Goal: Navigation & Orientation: Find specific page/section

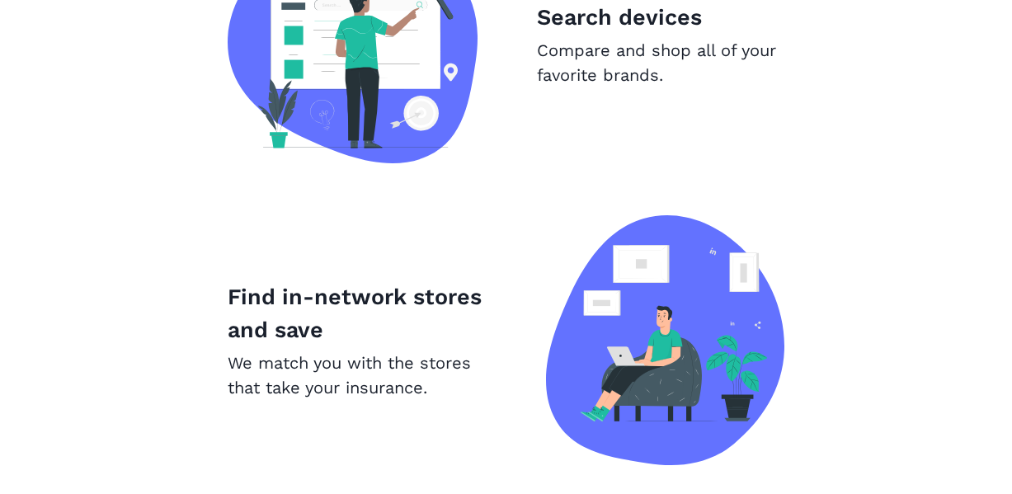
scroll to position [1222, 0]
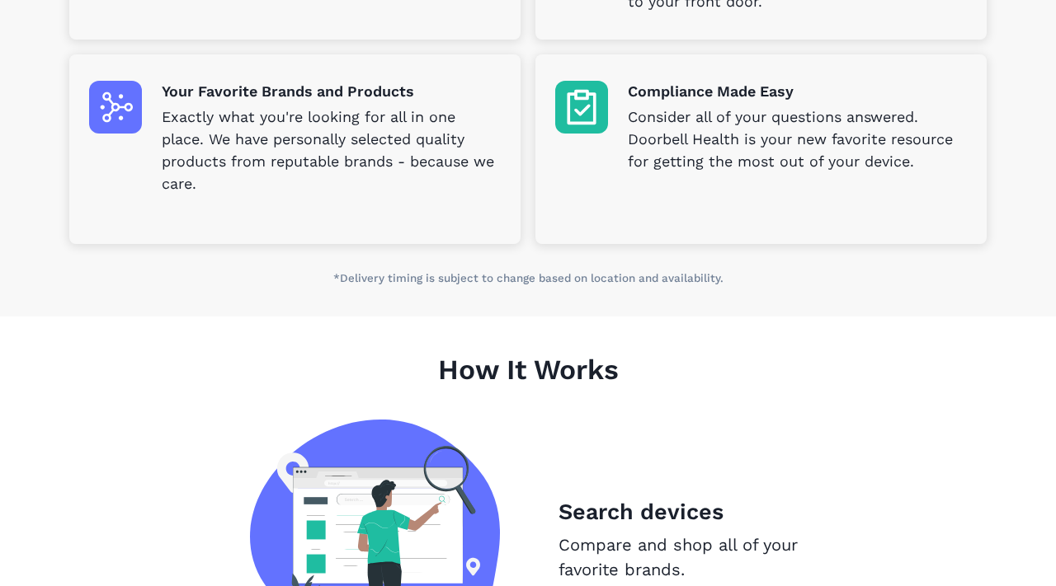
scroll to position [727, 0]
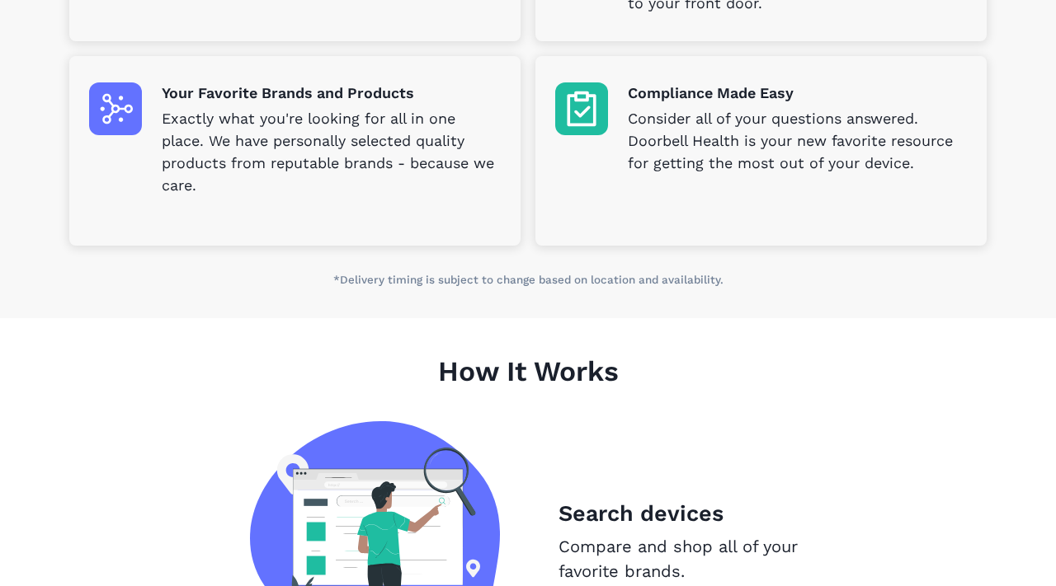
click at [613, 111] on div "Compliance Made Easy Consider all of your questions answered. Doorbell Health i…" at bounding box center [761, 128] width 412 height 92
click at [583, 111] on img at bounding box center [581, 108] width 53 height 53
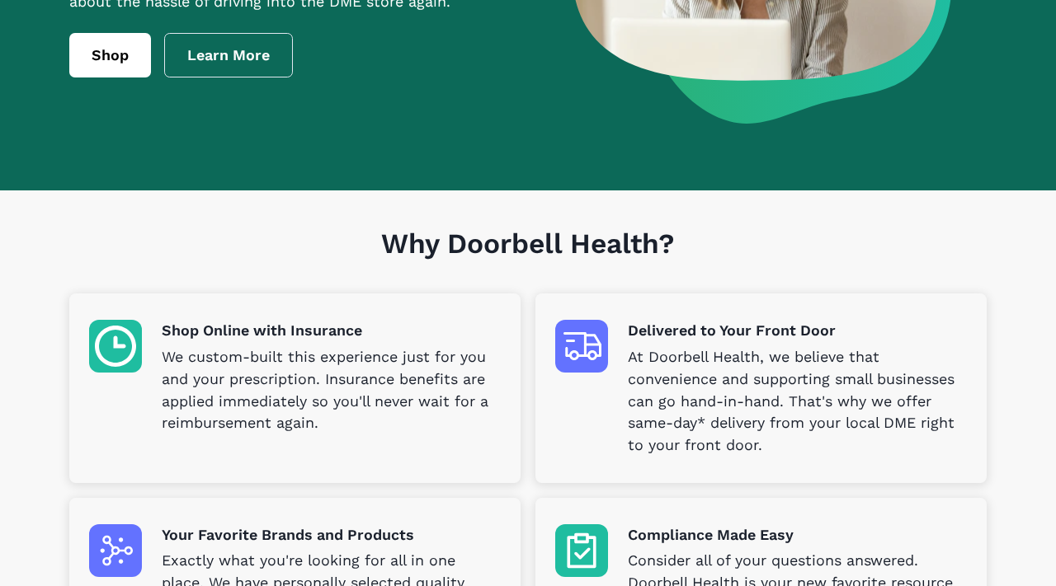
scroll to position [0, 0]
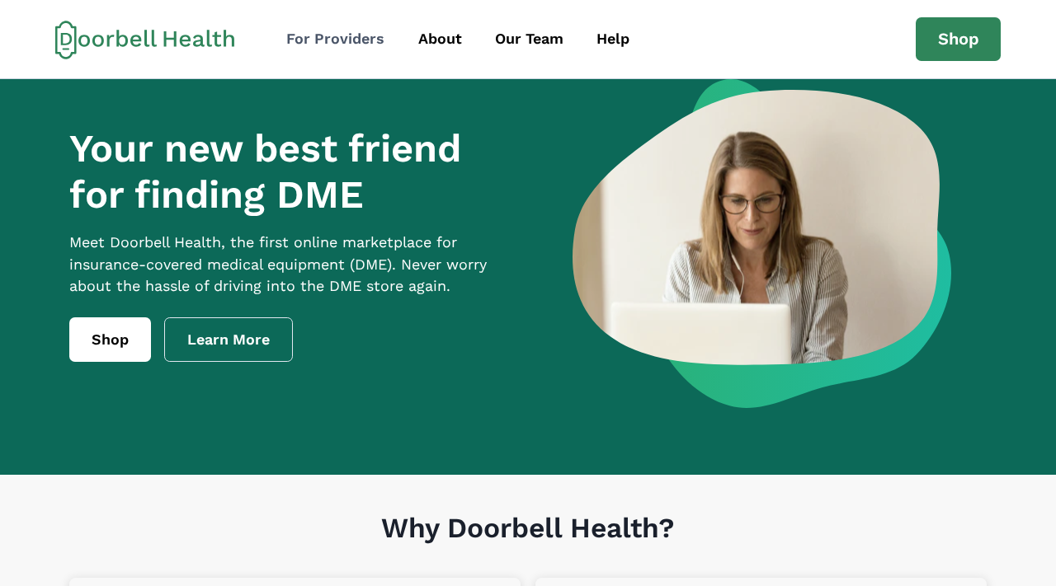
click at [300, 39] on div "For Providers" at bounding box center [335, 39] width 98 height 22
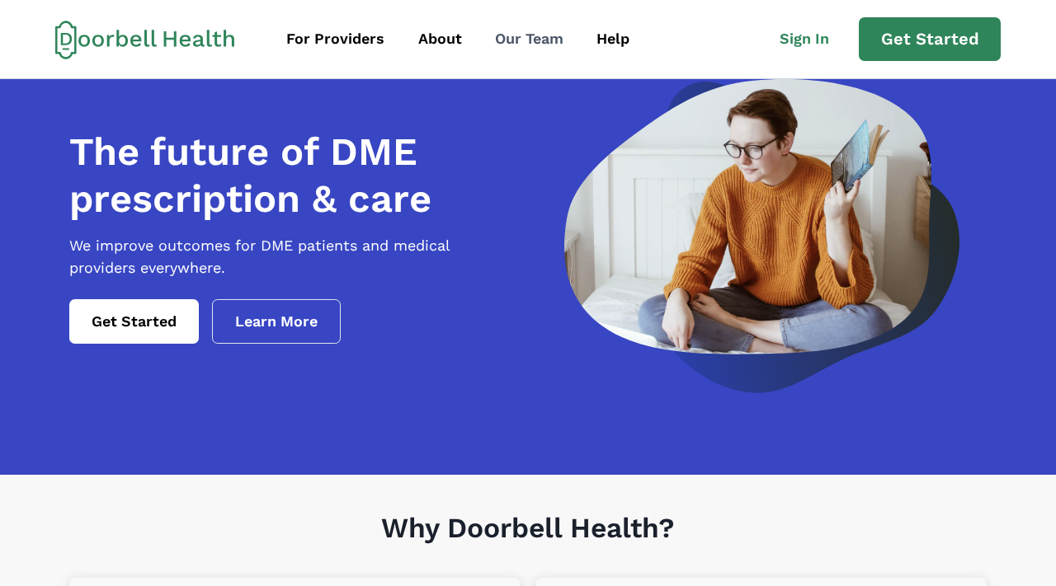
click at [520, 42] on div "Our Team" at bounding box center [529, 39] width 68 height 22
